Goal: Information Seeking & Learning: Check status

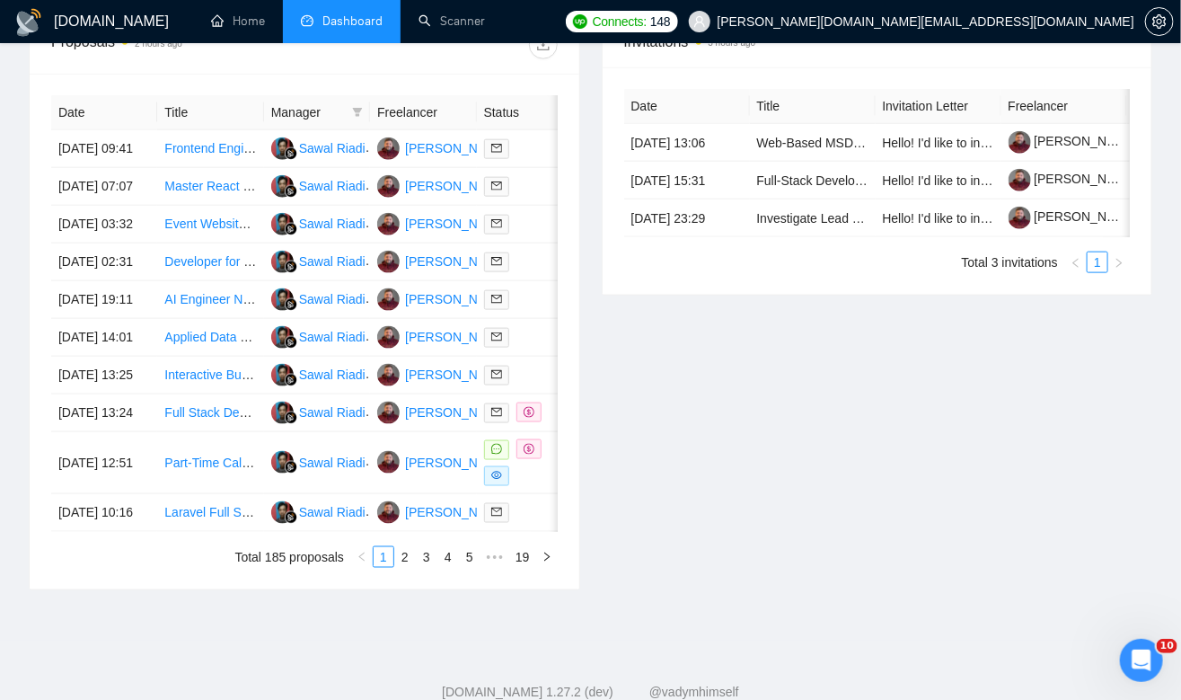
scroll to position [904, 0]
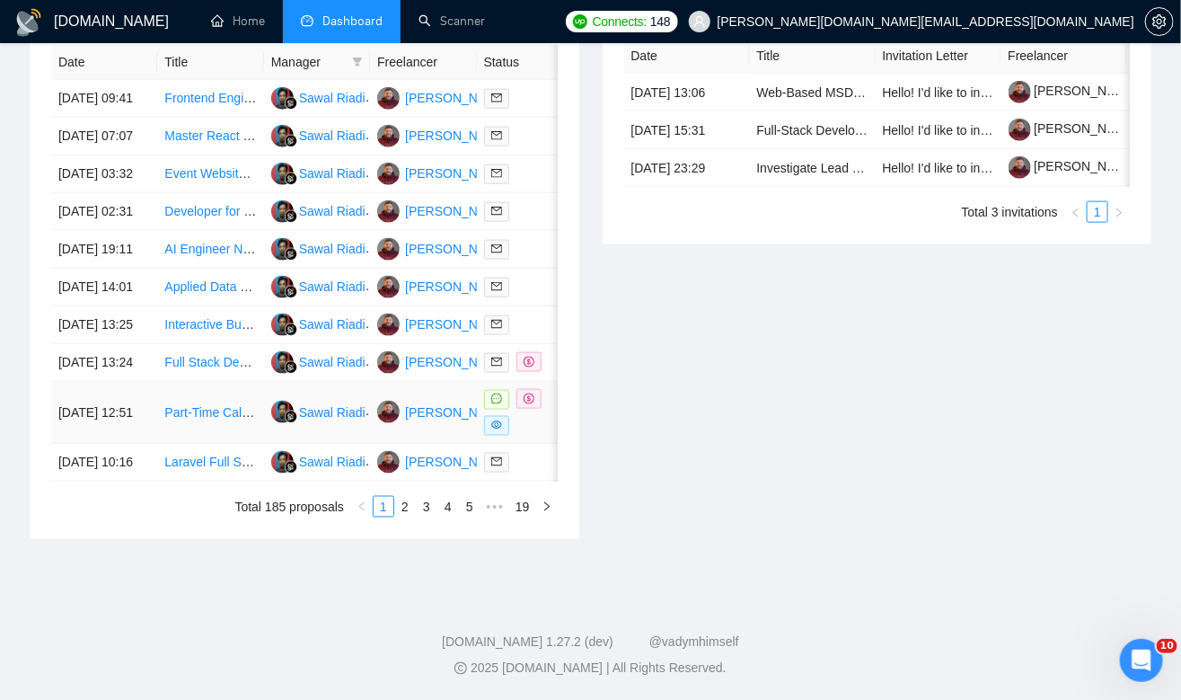
click at [529, 419] on div at bounding box center [530, 412] width 92 height 47
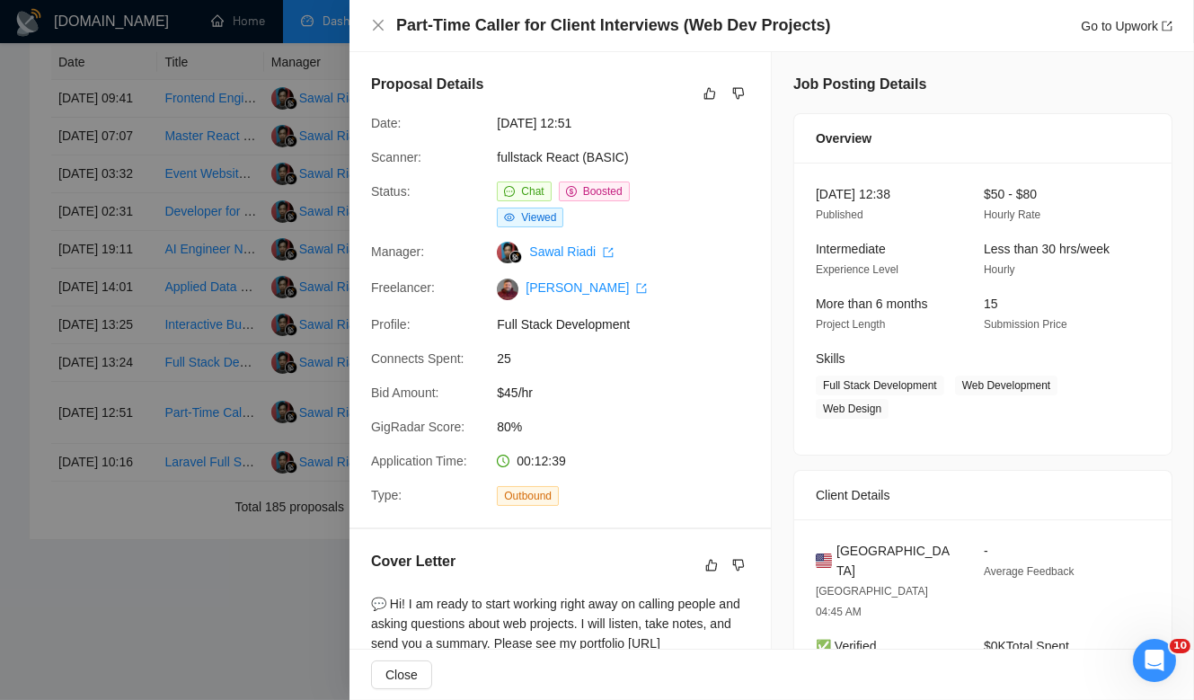
click at [294, 604] on div at bounding box center [597, 350] width 1194 height 700
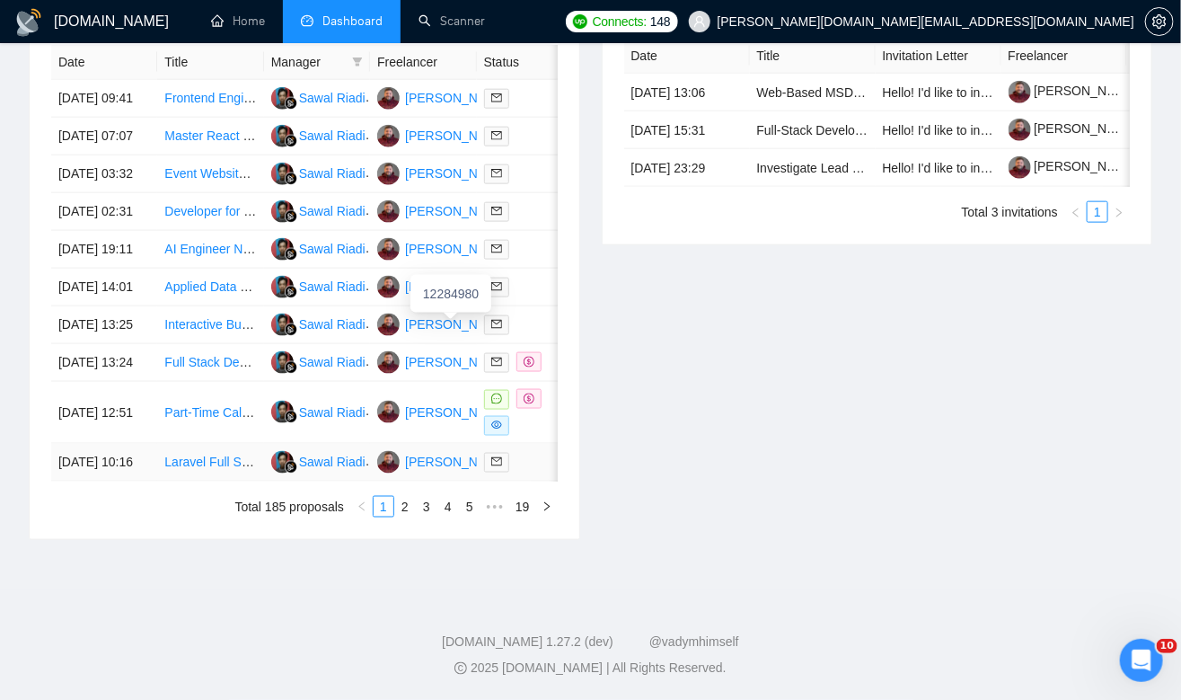
scroll to position [930, 0]
click at [408, 504] on link "2" at bounding box center [405, 507] width 20 height 20
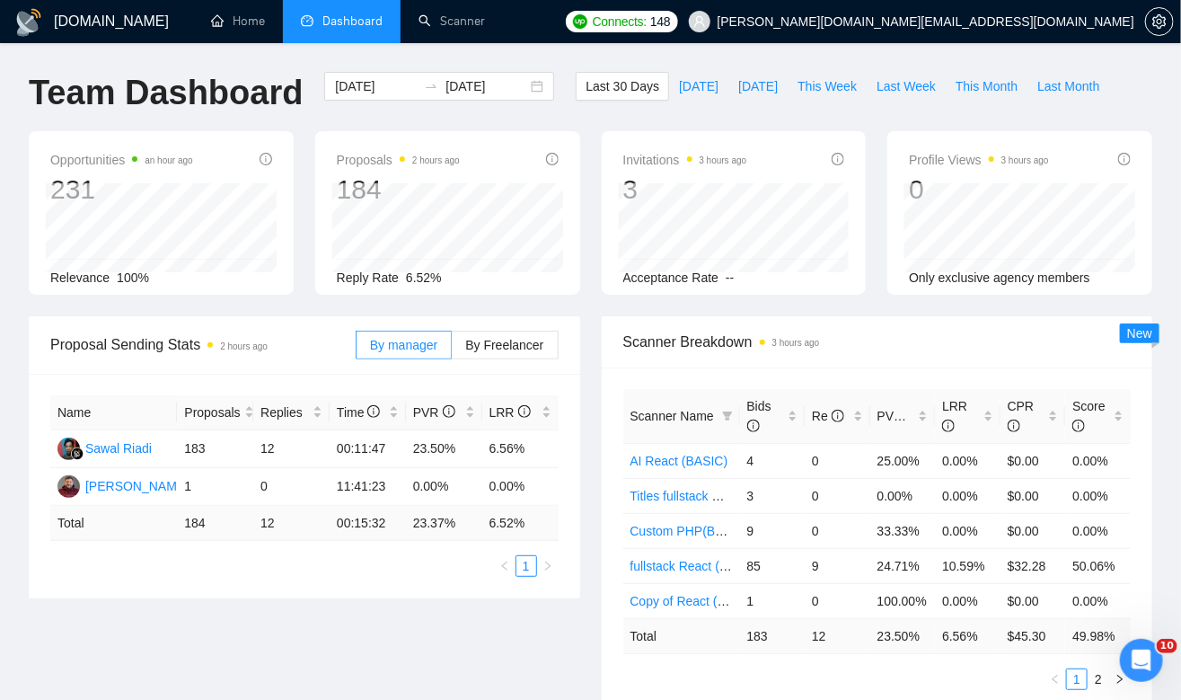
click at [501, 623] on div "Proposal Sending Stats 2 hours ago By manager By Freelancer Name Proposals Repl…" at bounding box center [590, 524] width 1145 height 417
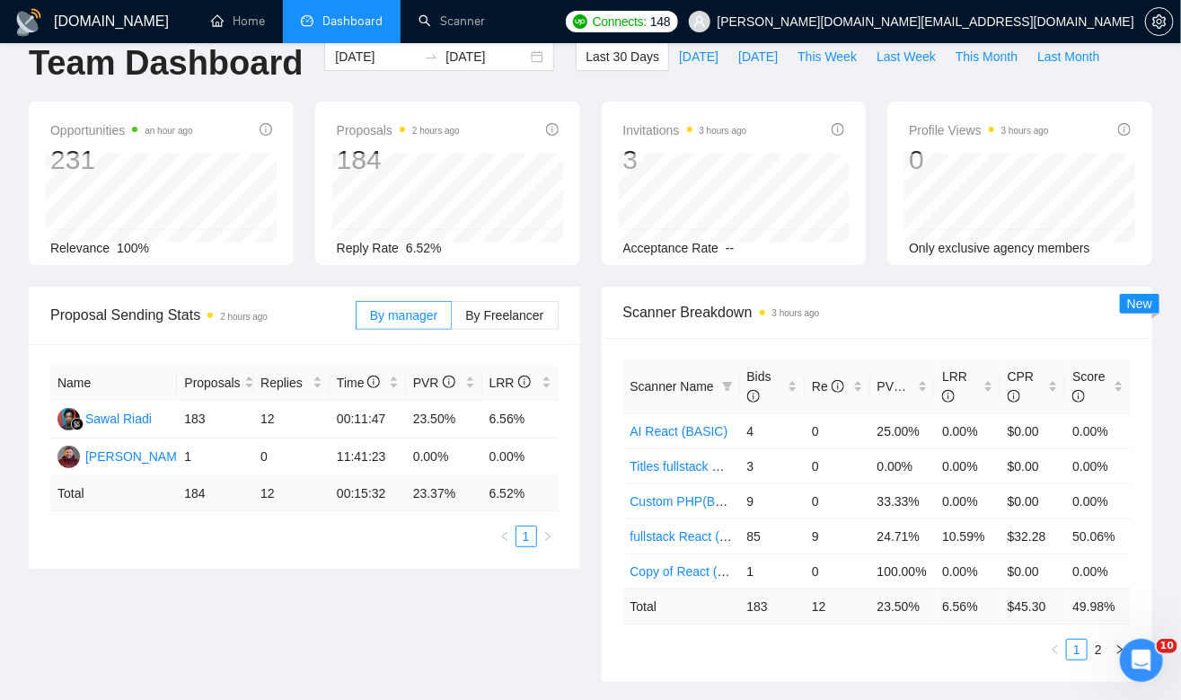
scroll to position [239, 0]
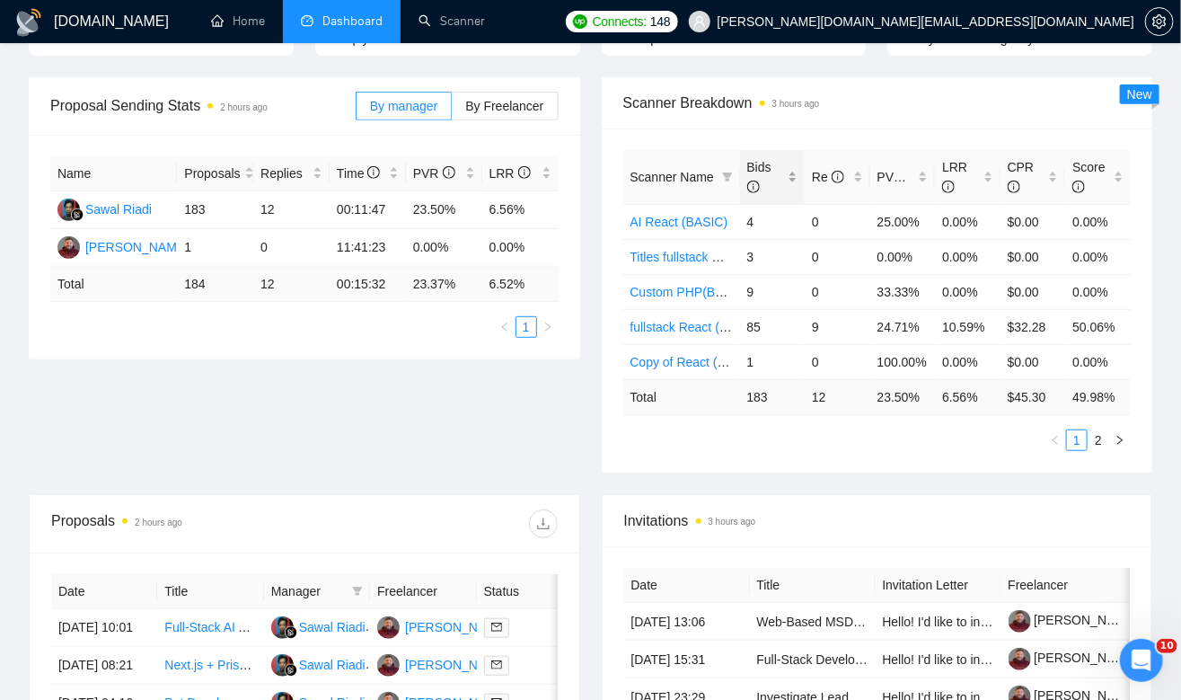
click at [765, 166] on span "Bids" at bounding box center [759, 177] width 24 height 34
click at [764, 165] on span "Bids" at bounding box center [759, 177] width 24 height 34
drag, startPoint x: 1059, startPoint y: 255, endPoint x: 1014, endPoint y: 256, distance: 44.9
click at [1006, 256] on td "$109.55" at bounding box center [1033, 256] width 66 height 35
click at [947, 433] on ul "1 2" at bounding box center [877, 440] width 508 height 22
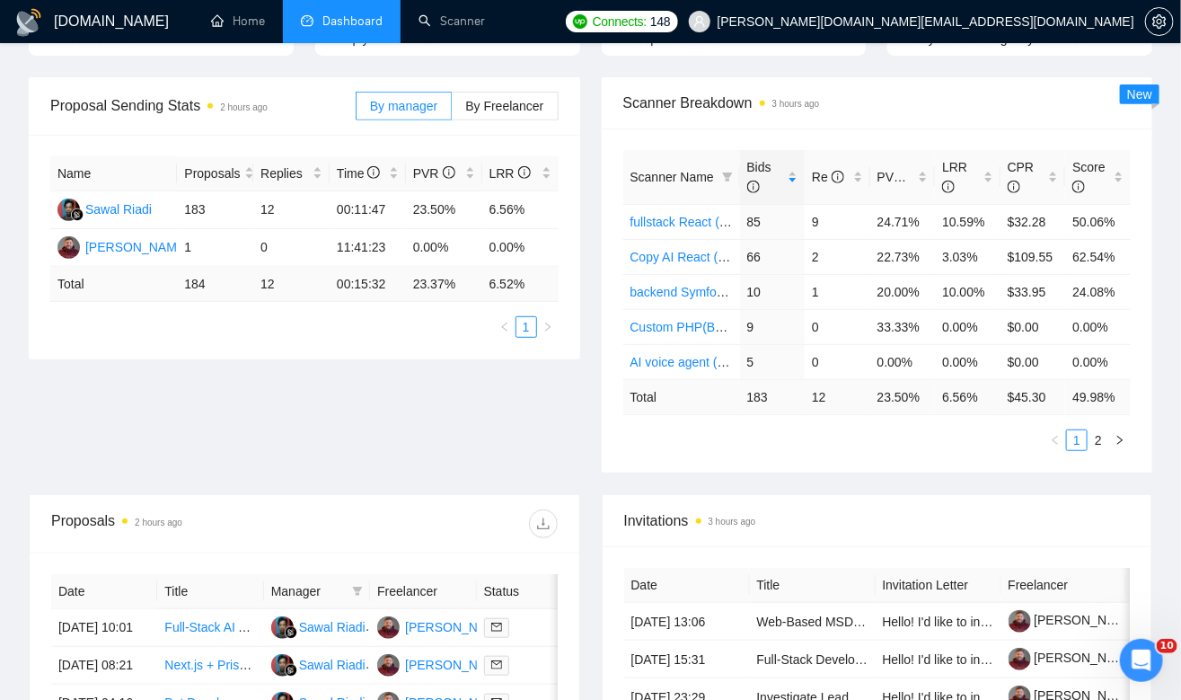
click at [928, 79] on div "Scanner Breakdown 3 hours ago" at bounding box center [877, 102] width 508 height 51
click at [261, 428] on div "Proposal Sending Stats 2 hours ago By manager By Freelancer Name Proposals Repl…" at bounding box center [590, 285] width 1145 height 417
